Goal: Task Accomplishment & Management: Manage account settings

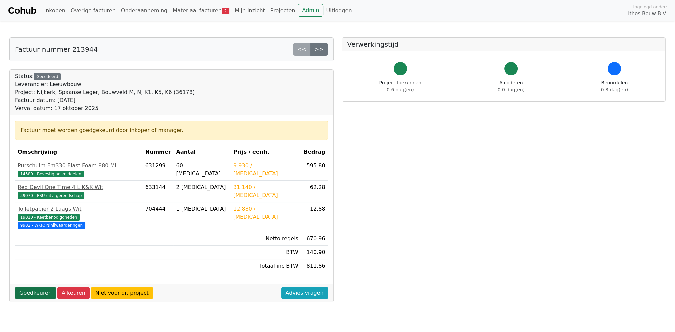
click at [34, 287] on link "Goedkeuren" at bounding box center [35, 293] width 41 height 13
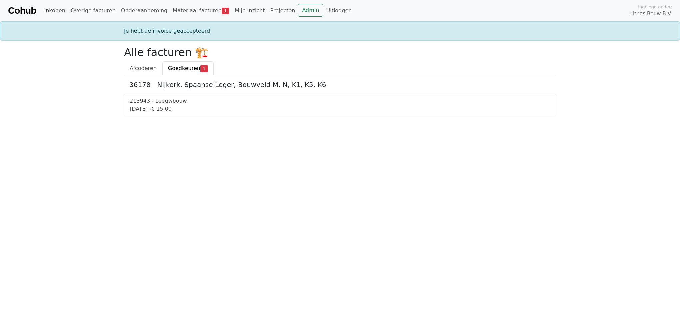
click at [173, 105] on div "[DATE] - € 15,00" at bounding box center [340, 109] width 421 height 8
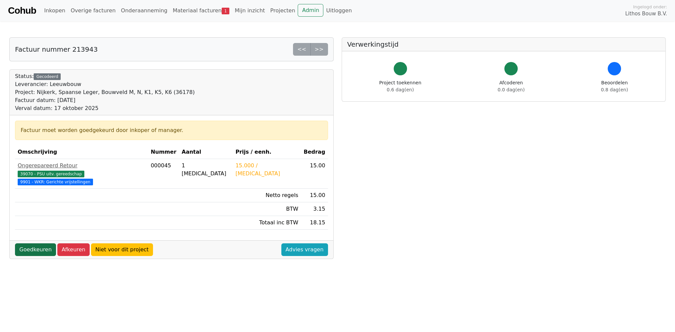
click at [29, 243] on link "Goedkeuren" at bounding box center [35, 249] width 41 height 13
